Goal: Task Accomplishment & Management: Use online tool/utility

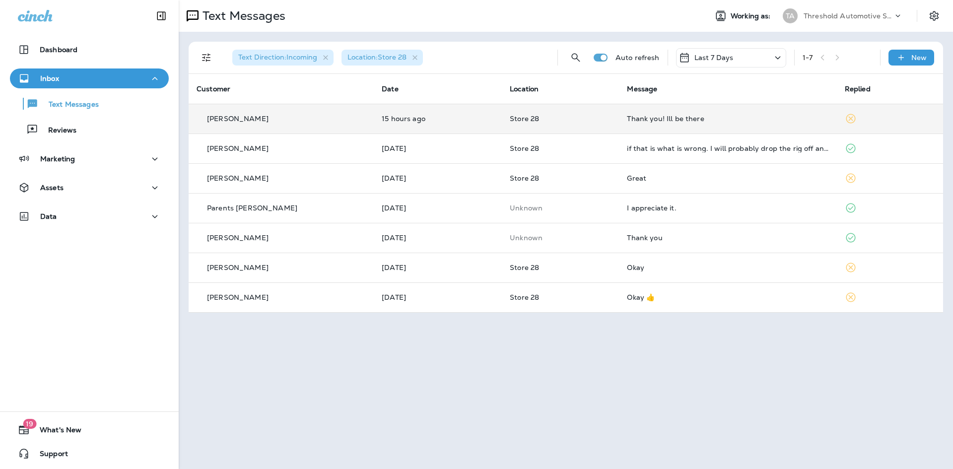
click at [731, 125] on td "Thank you! Ill be there" at bounding box center [728, 119] width 218 height 30
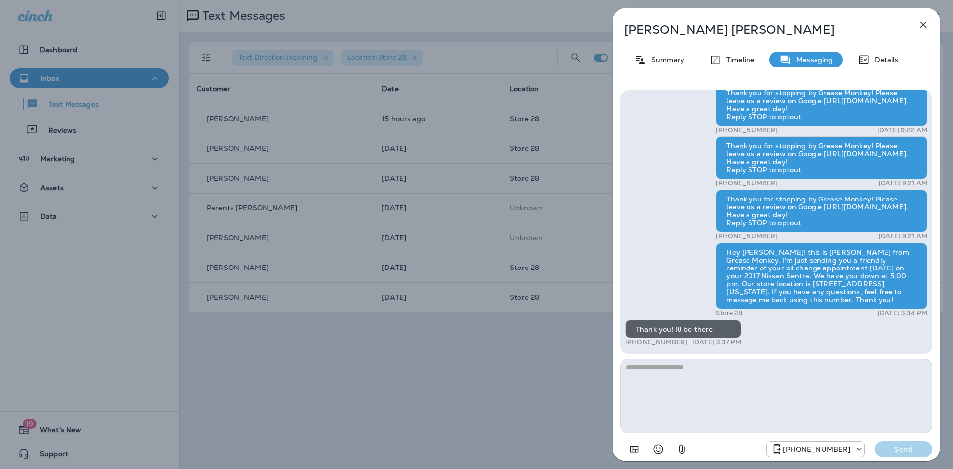
click at [928, 27] on icon "button" at bounding box center [924, 25] width 12 height 12
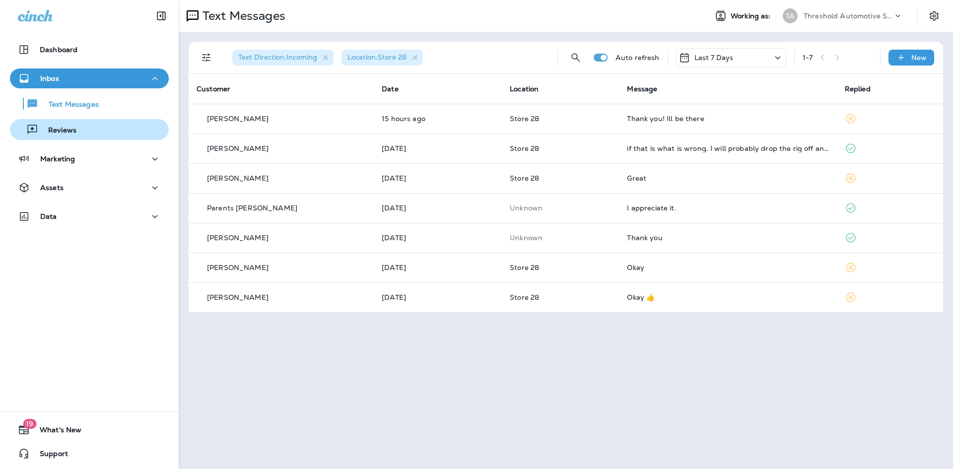
click at [73, 129] on p "Reviews" at bounding box center [57, 130] width 38 height 9
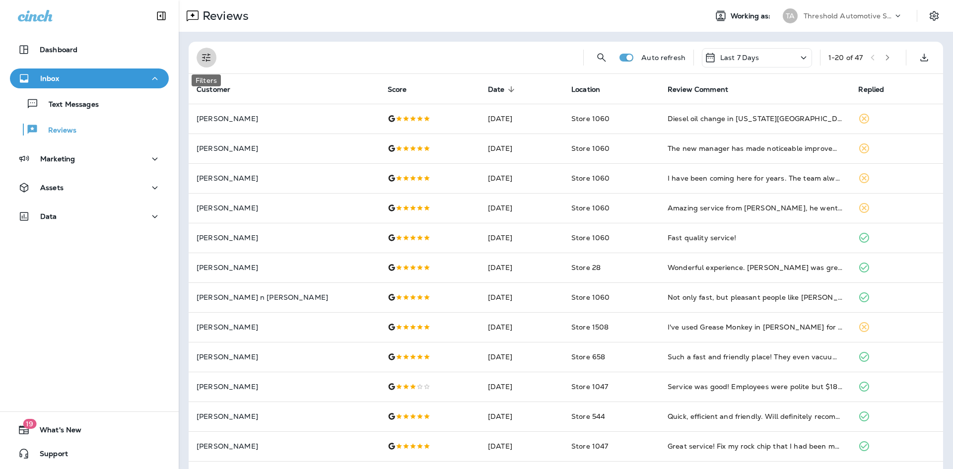
click at [213, 55] on button "Filters" at bounding box center [207, 58] width 20 height 20
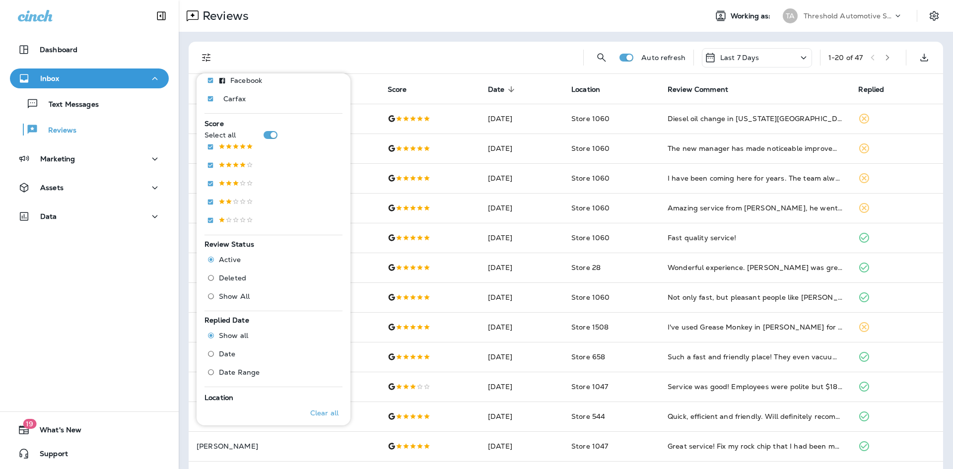
scroll to position [273, 0]
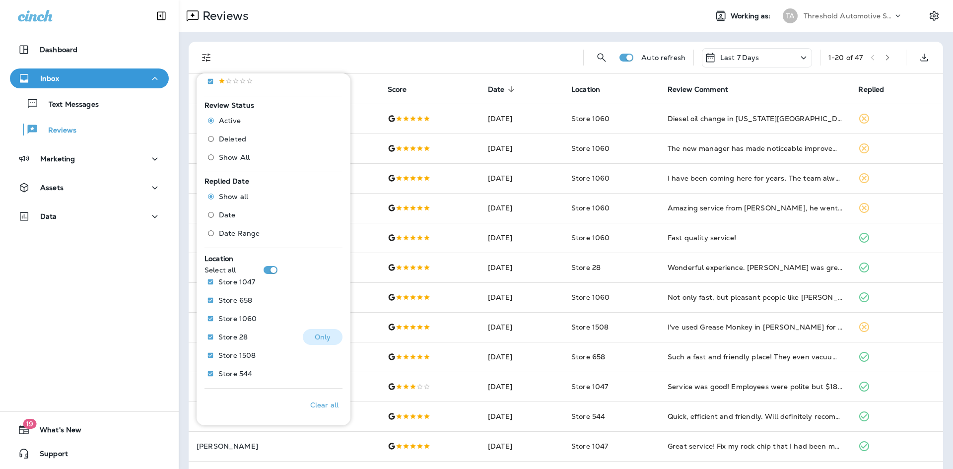
click at [315, 335] on p "Only" at bounding box center [323, 337] width 16 height 8
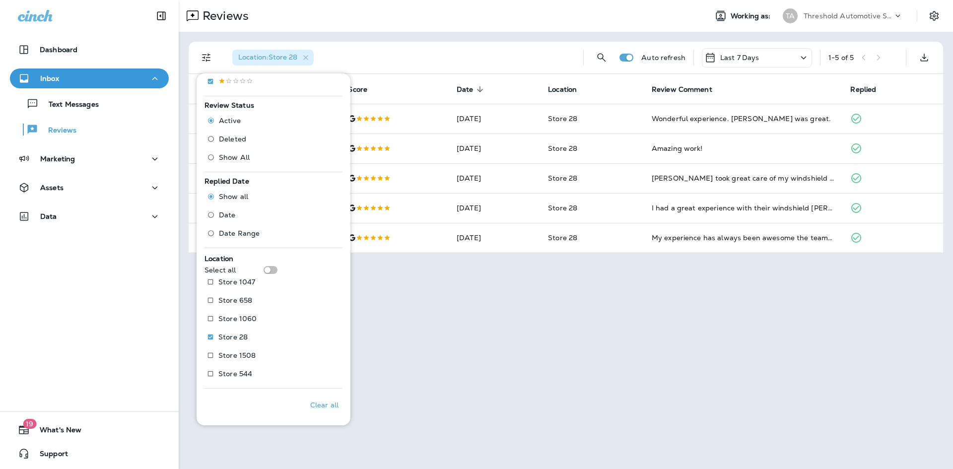
click at [564, 320] on div "Reviews Working as: TA Threshold Automotive Service dba Grease Monkey Location …" at bounding box center [566, 234] width 775 height 469
